Goal: Leave review/rating

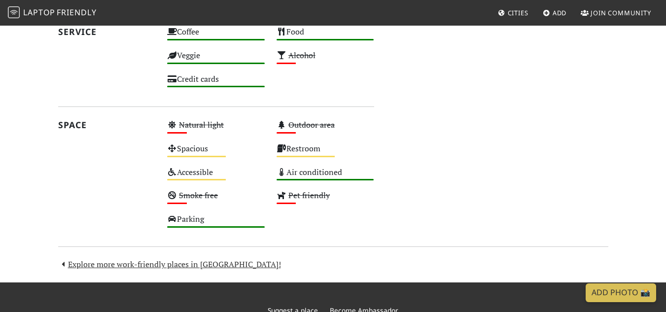
scroll to position [521, 0]
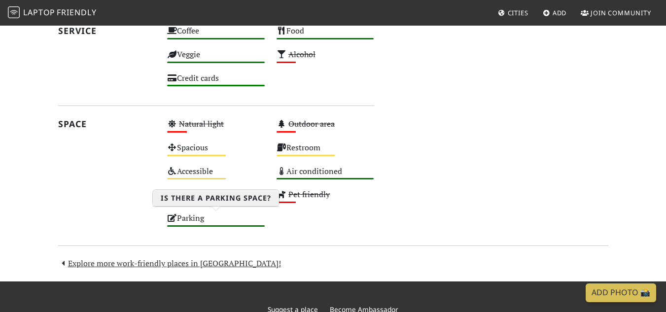
click at [185, 218] on div "Parking High" at bounding box center [215, 223] width 109 height 24
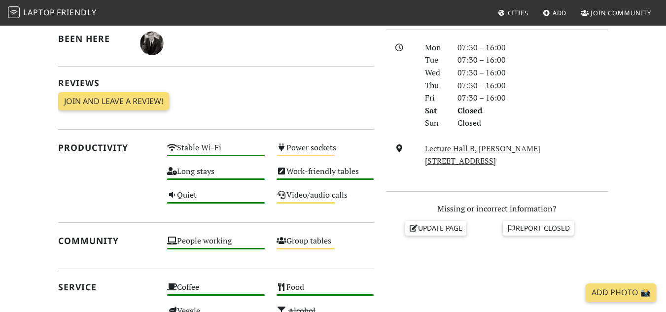
scroll to position [237, 0]
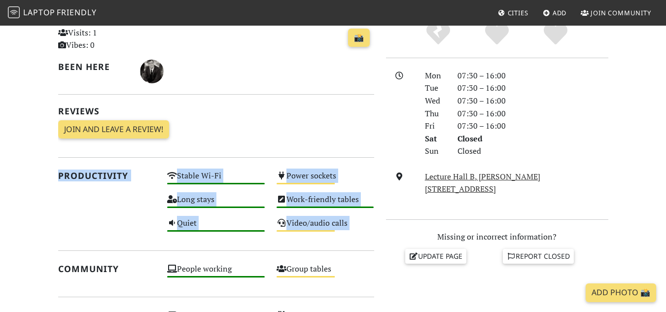
drag, startPoint x: 58, startPoint y: 175, endPoint x: 343, endPoint y: 242, distance: 292.5
click at [343, 242] on div "Today Visits: 1 Vibes: 0 📸 Been here Reviews Join and leave a review! Join and …" at bounding box center [216, 261] width 328 height 515
copy div "Productivity Stable Wi-Fi High Power sockets Medium Long stays High Work-friend…"
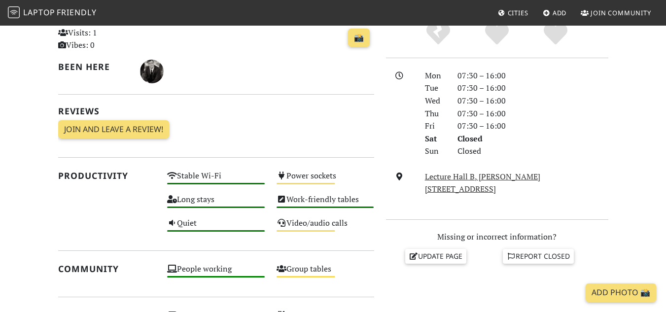
click at [429, 217] on div "Do you like working from here? Mon 07:30 – 16:00 Tue 07:30 – 16:00 Wed 07:30 – …" at bounding box center [497, 261] width 234 height 515
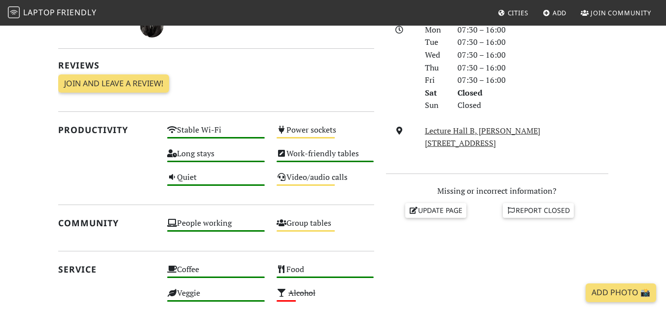
scroll to position [282, 0]
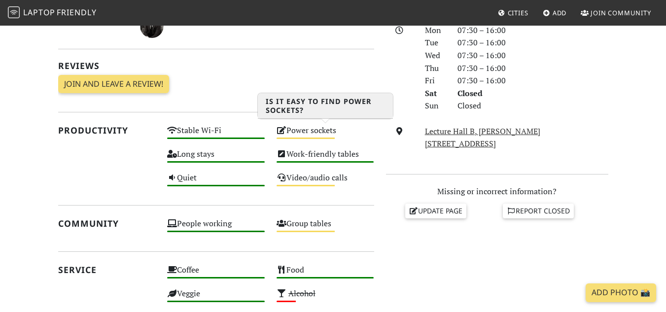
click at [318, 135] on div "Power sockets Medium" at bounding box center [325, 135] width 109 height 24
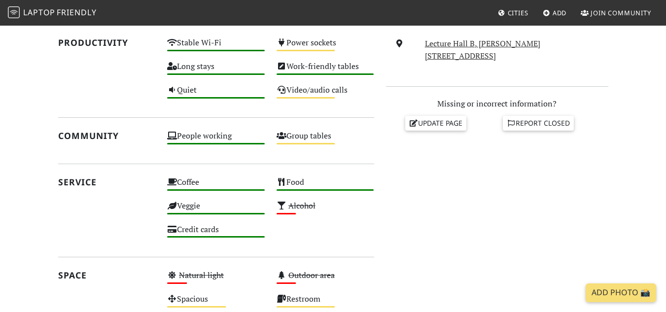
scroll to position [370, 0]
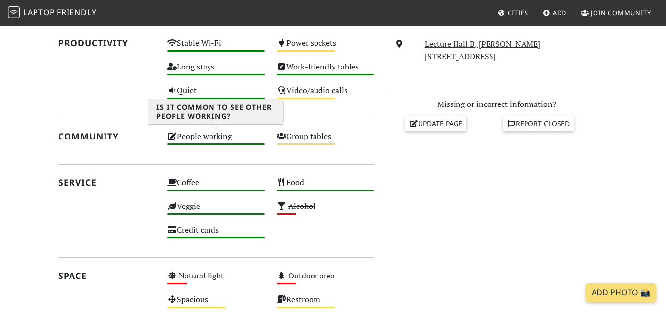
click at [231, 146] on div "People working High" at bounding box center [215, 141] width 109 height 24
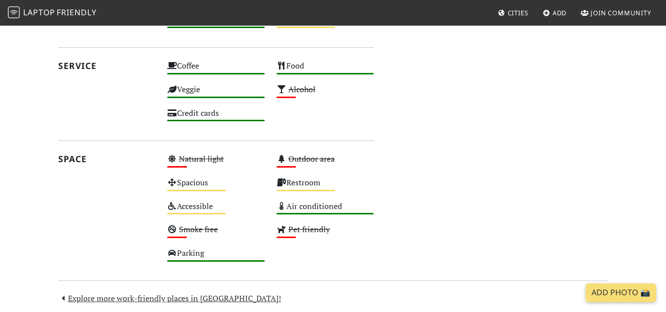
scroll to position [487, 0]
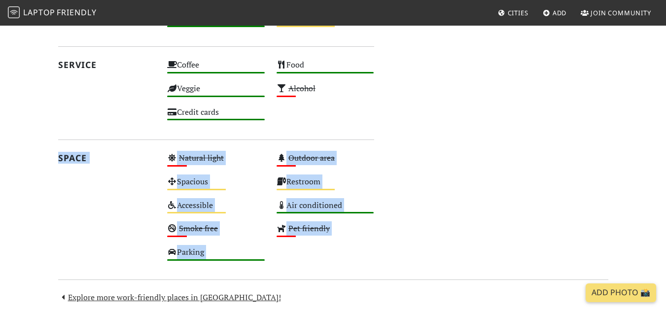
drag, startPoint x: 60, startPoint y: 156, endPoint x: 293, endPoint y: 272, distance: 259.9
click at [293, 272] on div "Today Visits: 1 Vibes: 0 📸 Been here Reviews Join and leave a review! Join and …" at bounding box center [333, 29] width 562 height 550
copy div "Space Natural light Low Outdoor area Low Spacious Medium Restroom Medium Access…"
click at [402, 232] on div "Do you like working from here? Mon 07:30 – 16:00 Tue 07:30 – 16:00 Wed 07:30 – …" at bounding box center [497, 11] width 234 height 515
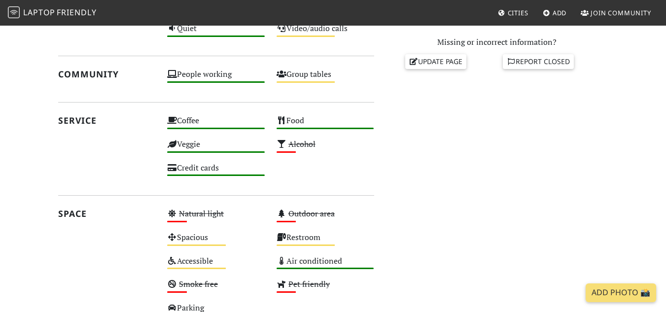
scroll to position [431, 0]
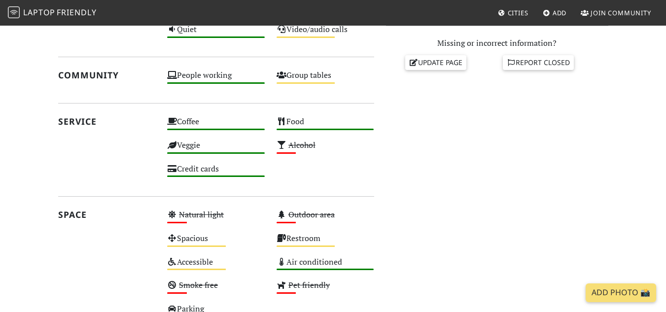
drag, startPoint x: 59, startPoint y: 120, endPoint x: 274, endPoint y: 172, distance: 220.7
click at [274, 172] on div "Service Coffee High Food High Veggie High Alcohol Low Credit cards High" at bounding box center [216, 149] width 328 height 70
copy div "Service Coffee High Food High Veggie High Alcohol Low Credit cards"
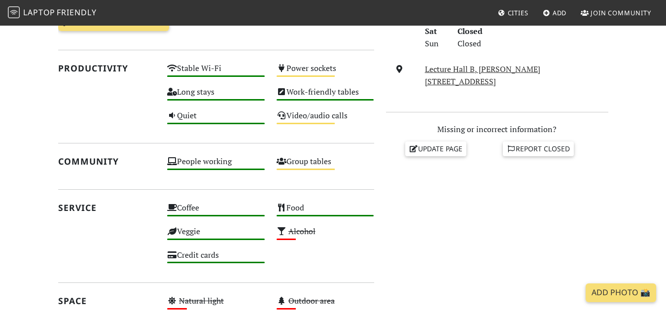
scroll to position [345, 0]
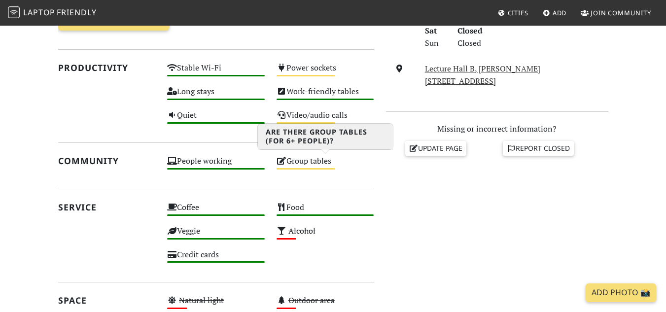
drag, startPoint x: 58, startPoint y: 161, endPoint x: 336, endPoint y: 164, distance: 277.5
click at [336, 164] on div "Community People working High Group tables Medium" at bounding box center [216, 166] width 328 height 24
copy div "Community People working High Group tables"
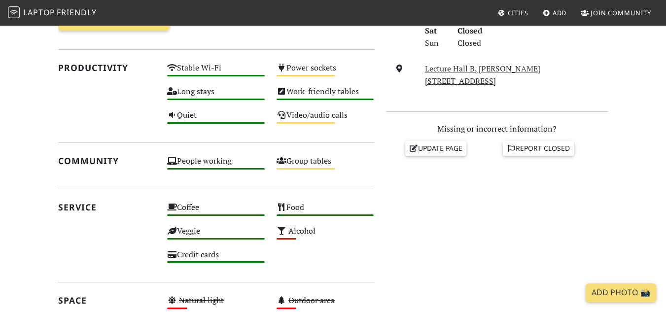
click at [462, 245] on div "Do you like working from here? Mon 07:30 – 16:00 Tue 07:30 – 16:00 Wed 07:30 – …" at bounding box center [497, 154] width 234 height 515
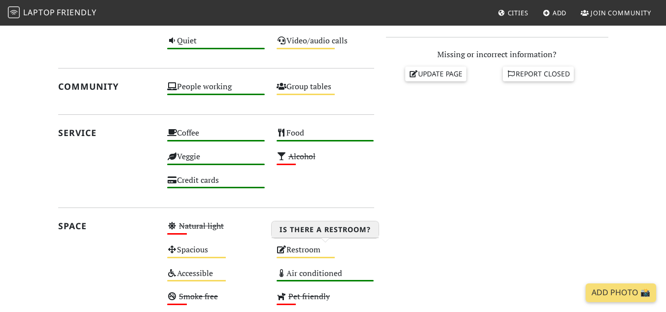
scroll to position [420, 0]
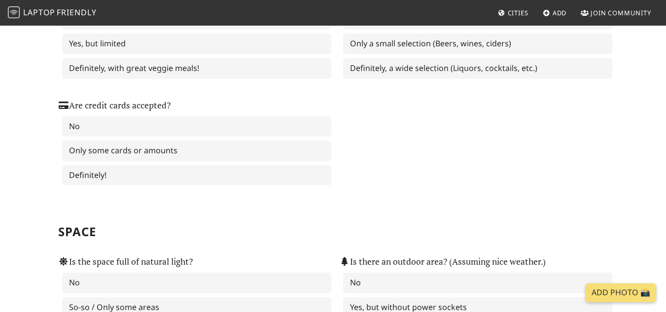
scroll to position [792, 0]
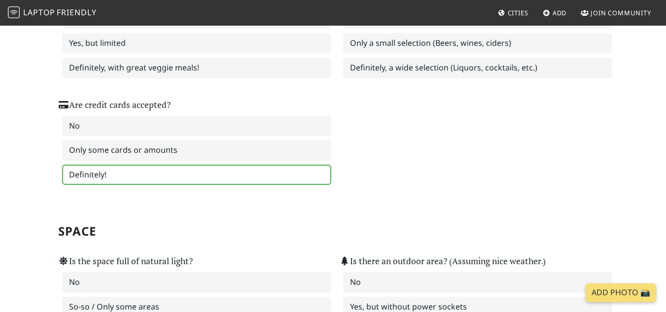
click at [140, 178] on label "Definitely!" at bounding box center [196, 175] width 269 height 21
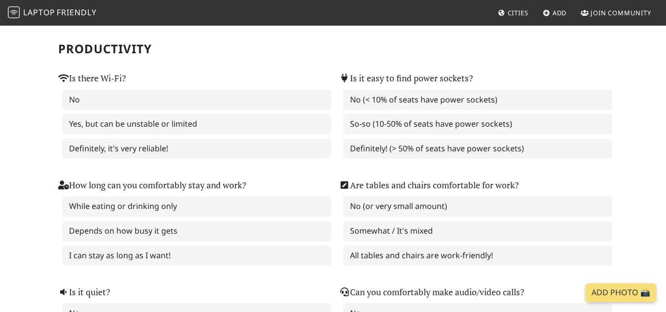
scroll to position [0, 0]
